Goal: Complete application form

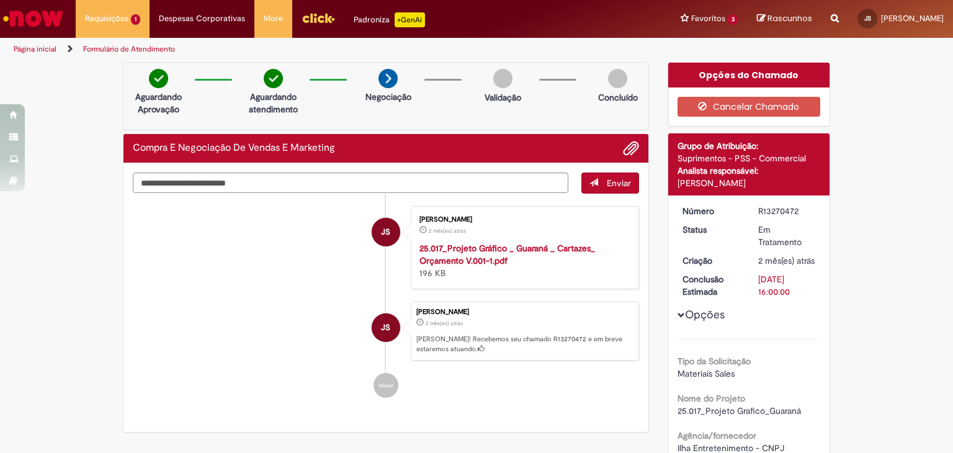
click at [27, 11] on img "Ir para a Homepage" at bounding box center [33, 18] width 64 height 25
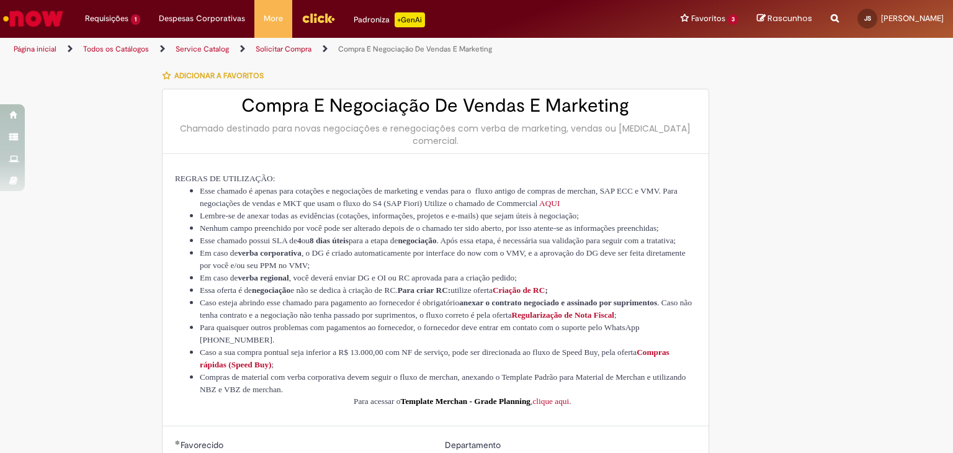
select select "**********"
select select "********"
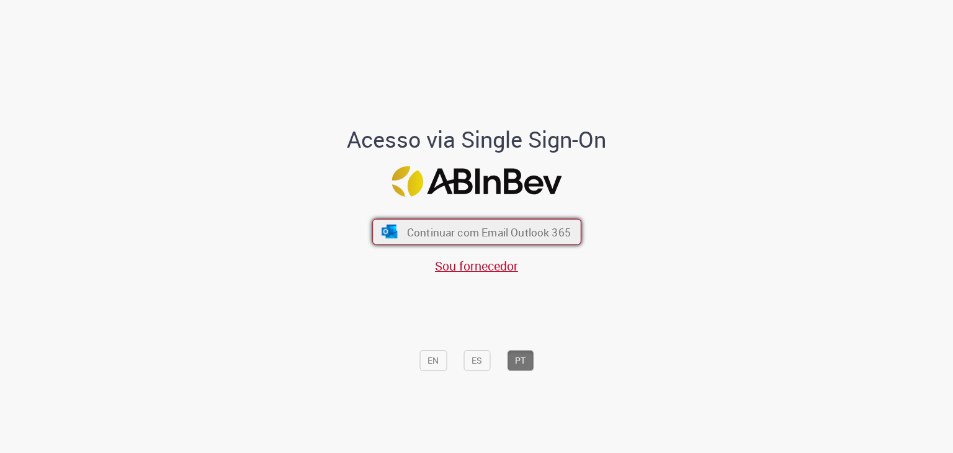
click at [544, 227] on span "Continuar com Email Outlook 365" at bounding box center [489, 232] width 164 height 14
